Goal: Find specific page/section: Find specific page/section

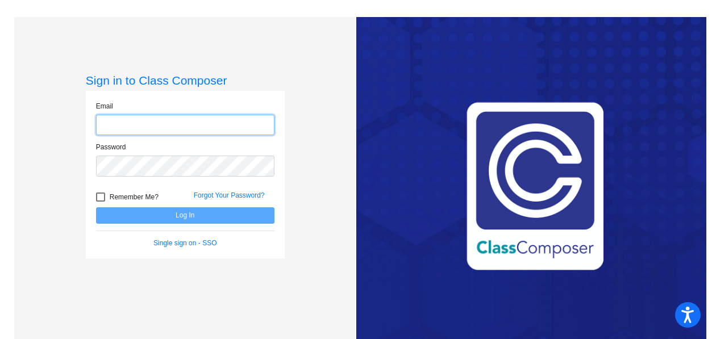
type input "[EMAIL_ADDRESS][DOMAIN_NAME]"
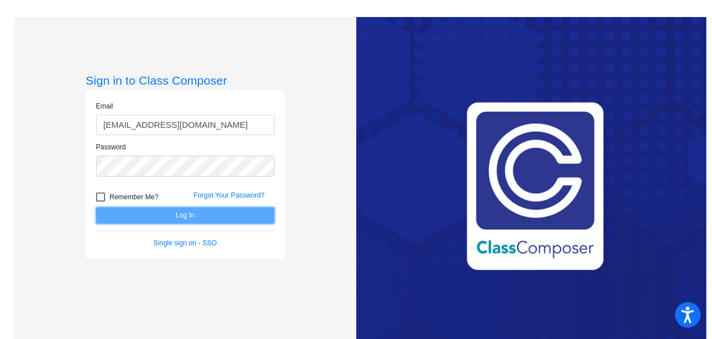
click at [160, 217] on button "Log In" at bounding box center [185, 215] width 178 height 16
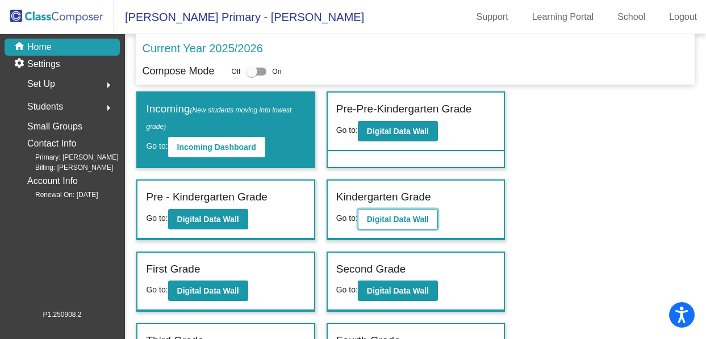
click at [380, 222] on b "Digital Data Wall" at bounding box center [398, 219] width 62 height 9
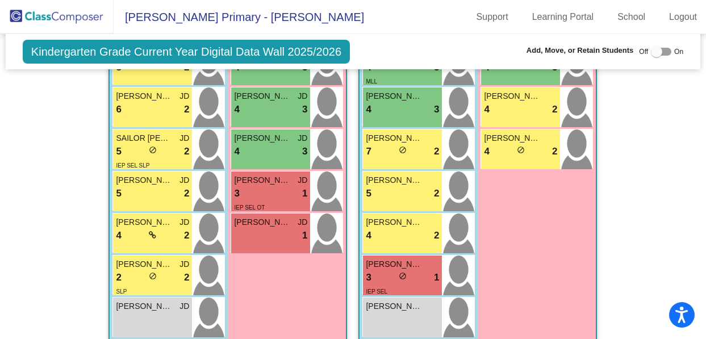
scroll to position [1552, 0]
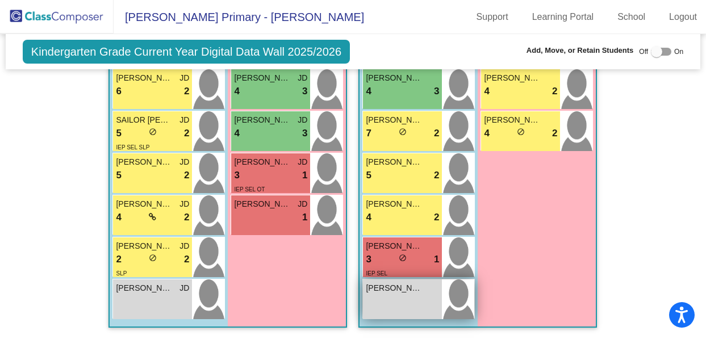
click at [411, 289] on div "[PERSON_NAME] lock do_not_disturb_alt" at bounding box center [402, 300] width 79 height 40
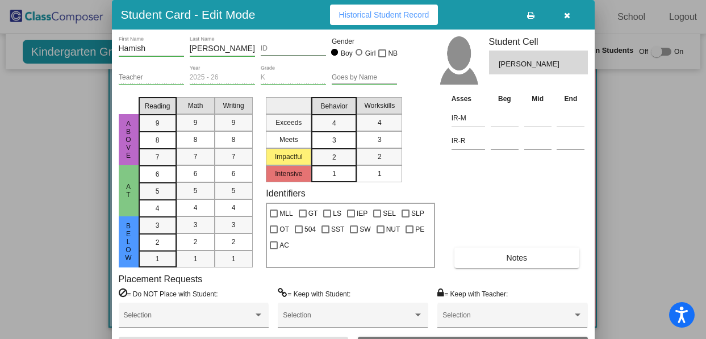
click at [568, 15] on icon "button" at bounding box center [567, 15] width 6 height 8
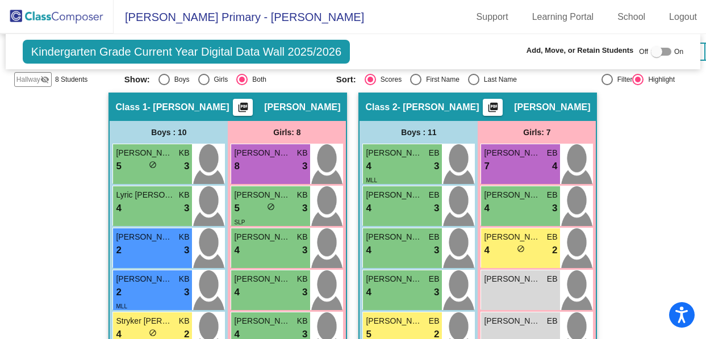
scroll to position [463, 0]
